Goal: Task Accomplishment & Management: Manage account settings

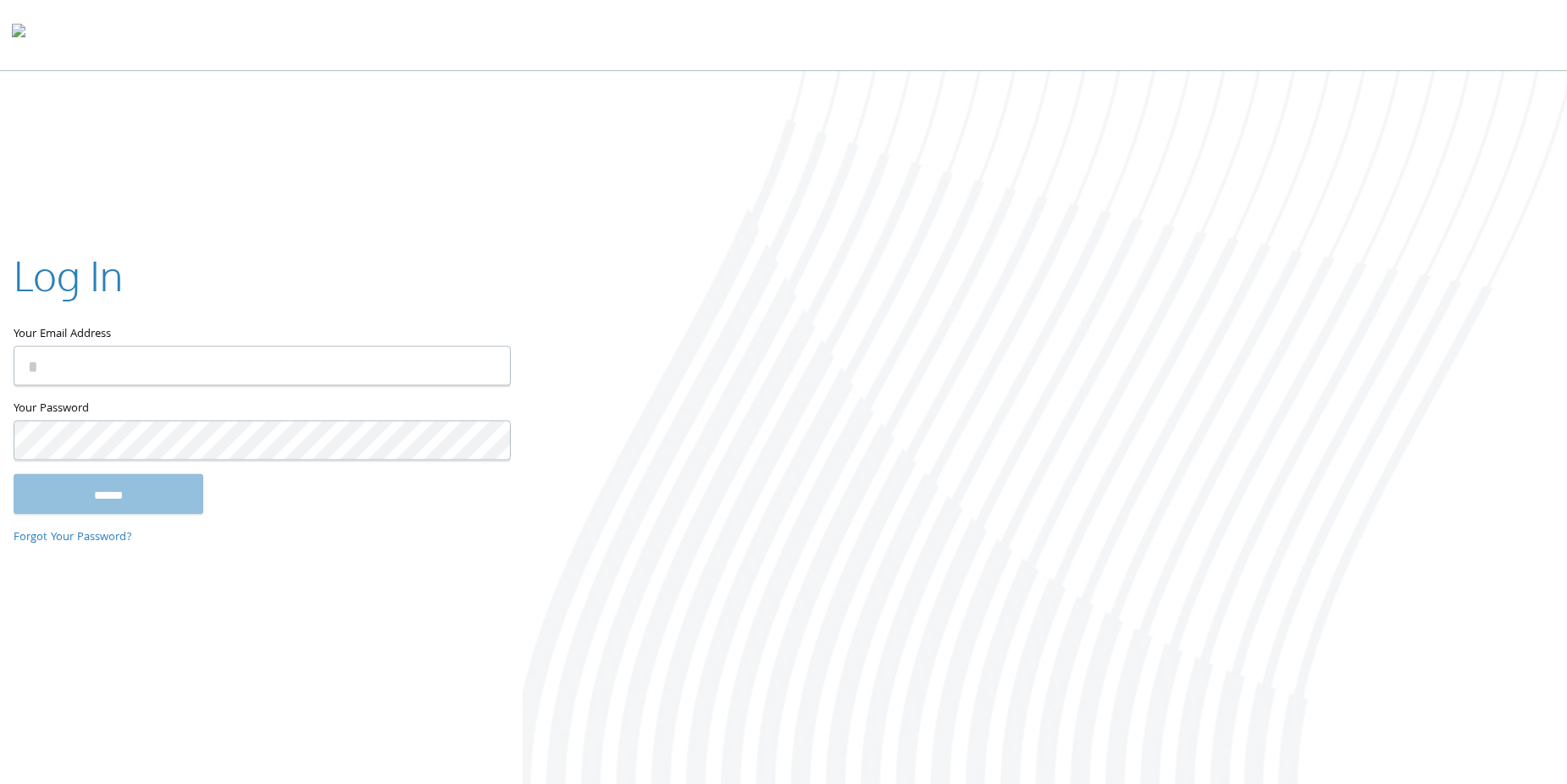
type input "**********"
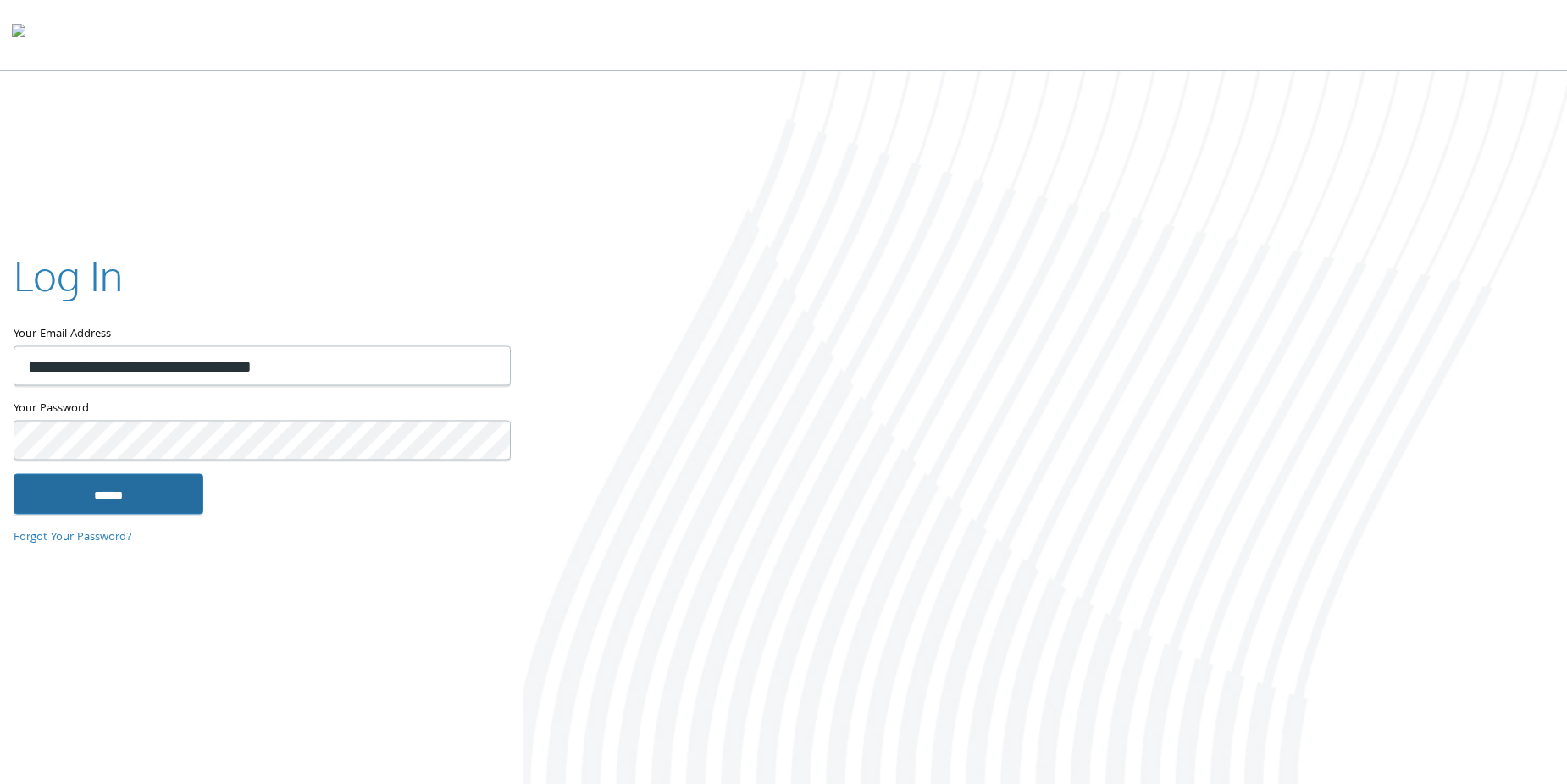
click at [142, 503] on input "******" at bounding box center [108, 495] width 190 height 41
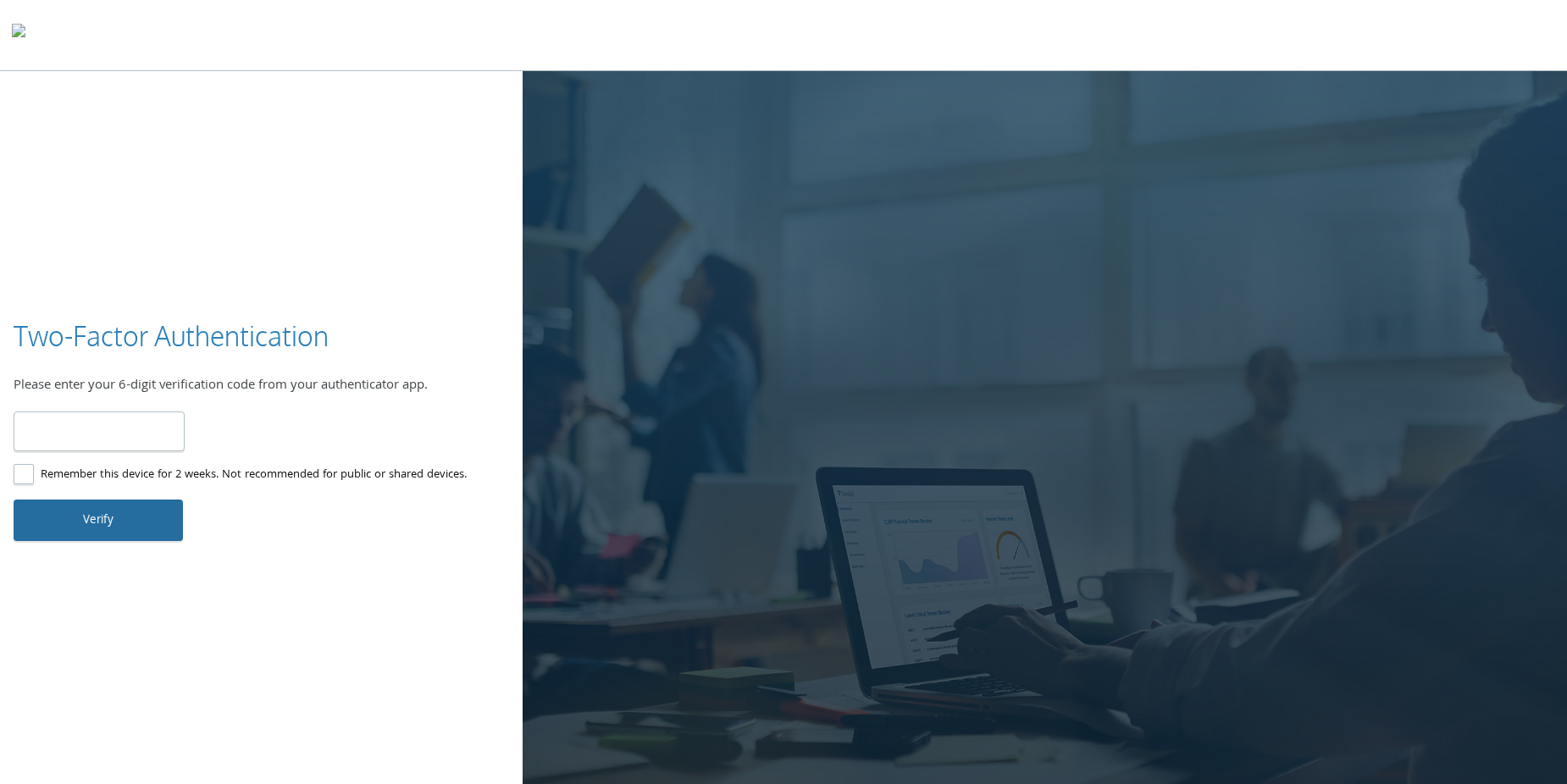
type input "******"
click at [117, 523] on button "Verify" at bounding box center [98, 520] width 170 height 41
